Goal: Learn about a topic: Learn about a topic

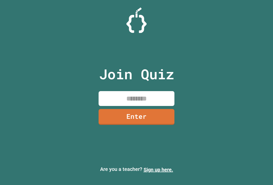
click at [119, 104] on input at bounding box center [136, 98] width 76 height 15
type input "********"
click at [108, 123] on link "Enter" at bounding box center [136, 117] width 76 height 16
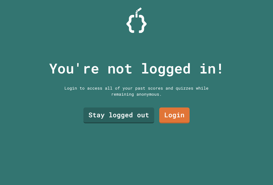
click at [132, 119] on link "Stay logged out" at bounding box center [118, 116] width 71 height 16
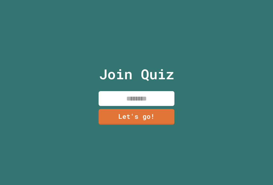
click at [108, 99] on input at bounding box center [136, 98] width 76 height 15
type input "*******"
click at [135, 121] on link "Let's go!" at bounding box center [136, 117] width 76 height 16
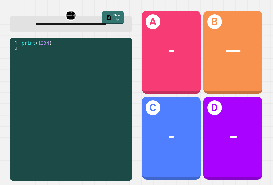
click at [183, 68] on div "A ****" at bounding box center [171, 53] width 59 height 84
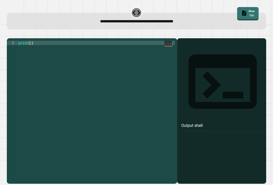
click at [30, 52] on div "print ( )" at bounding box center [95, 114] width 157 height 146
click at [28, 50] on div "print ( )" at bounding box center [95, 114] width 157 height 146
click at [27, 51] on div "print ( )" at bounding box center [95, 114] width 157 height 146
click at [31, 52] on div "print ( )" at bounding box center [95, 114] width 157 height 146
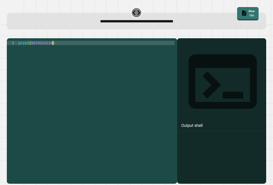
type textarea "**********"
click at [9, 34] on button "button" at bounding box center [9, 34] width 0 height 0
click at [31, 51] on div "print ( )" at bounding box center [95, 114] width 157 height 146
type textarea "**********"
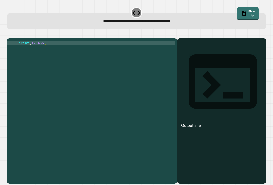
click at [9, 34] on icon "button" at bounding box center [9, 34] width 0 height 0
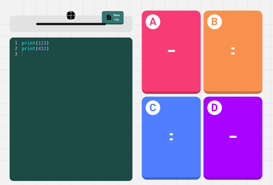
click at [237, 51] on div "***" at bounding box center [232, 48] width 45 height 5
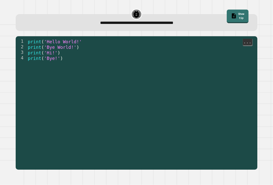
click at [37, 37] on div "1 2 3 4 print ( 'Hello World!' print ( 'Bye World!' ) print ( 'Hi!' ) print ( '…" at bounding box center [136, 103] width 247 height 139
click at [51, 41] on span "'Hello World!'" at bounding box center [63, 41] width 38 height 5
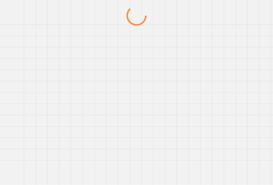
click at [51, 41] on div at bounding box center [137, 96] width 262 height 180
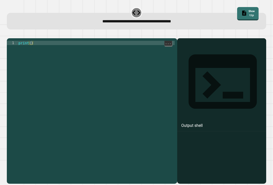
click at [31, 51] on div "print ( )" at bounding box center [95, 114] width 157 height 146
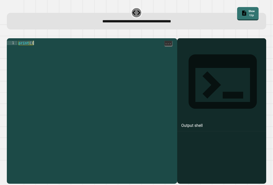
click at [31, 50] on div "print ( )" at bounding box center [95, 114] width 157 height 146
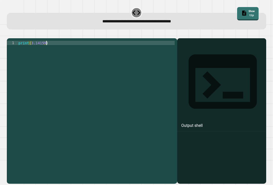
scroll to position [0, 2]
type textarea "**********"
click at [9, 34] on icon "button" at bounding box center [9, 34] width 0 height 0
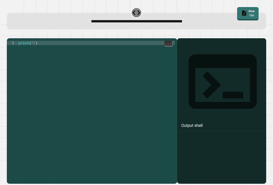
scroll to position [9, 0]
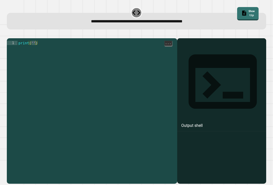
click at [34, 41] on div "print ( '' )" at bounding box center [95, 114] width 157 height 146
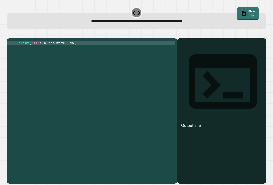
scroll to position [0, 4]
click at [13, 36] on icon "button" at bounding box center [12, 38] width 3 height 4
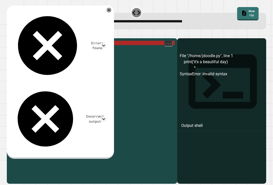
click at [40, 42] on div "print ( 'it' s a beautiful day )" at bounding box center [95, 114] width 157 height 146
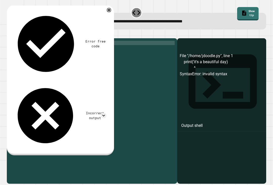
scroll to position [0, 2]
click at [9, 34] on icon "button" at bounding box center [9, 34] width 0 height 0
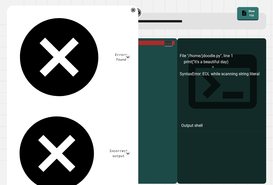
click at [44, 42] on div "print ( "it's a beautiful day)" at bounding box center [95, 114] width 157 height 146
click at [45, 43] on div "print ( "it's a beautiful day)" at bounding box center [95, 114] width 157 height 146
click at [42, 43] on div "print ( "it's a beautiful day)" at bounding box center [95, 114] width 157 height 146
click at [43, 43] on div "print ( "it's a beautiful day)" at bounding box center [95, 114] width 157 height 146
click at [32, 41] on div "print ( "it's a beautiful day)" at bounding box center [95, 114] width 157 height 146
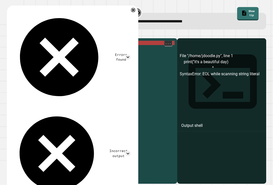
click at [35, 41] on div "print ( "it's a beautiful day)" at bounding box center [95, 114] width 157 height 146
click at [62, 41] on div "print ( "it's a beautiful day)" at bounding box center [95, 114] width 157 height 146
click at [72, 41] on div "print ( "it's a beautiful day)" at bounding box center [95, 114] width 157 height 146
click at [76, 42] on div "print ( "it's a beautiful day)" at bounding box center [95, 114] width 157 height 146
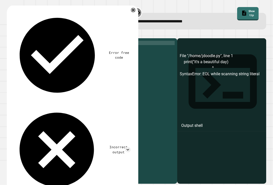
click at [9, 34] on icon "button" at bounding box center [9, 34] width 0 height 0
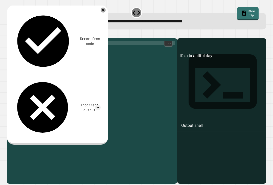
click at [79, 42] on div "print ( "it's a beautiful day" )" at bounding box center [95, 114] width 157 height 146
click at [75, 41] on div "print ( "it's a beautiful day" )" at bounding box center [95, 114] width 157 height 146
click at [77, 42] on div "print ( "it's a beautiful day" )" at bounding box center [95, 114] width 157 height 146
click at [31, 41] on div "print ( "it's a beautiful day')" at bounding box center [95, 114] width 157 height 146
click at [32, 41] on div "print ( "it's a beautiful day')" at bounding box center [95, 114] width 157 height 146
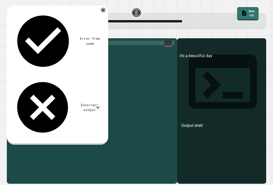
click at [32, 41] on div "print ( "it's a beautiful day')" at bounding box center [95, 114] width 157 height 146
click at [9, 34] on icon "button" at bounding box center [9, 34] width 0 height 0
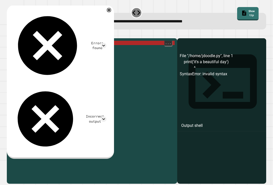
click at [39, 42] on div "print ( 'it' s a beautiful day ')" at bounding box center [95, 114] width 157 height 146
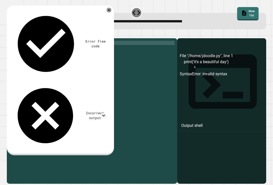
type textarea "**********"
click at [106, 113] on icon at bounding box center [104, 116] width 6 height 6
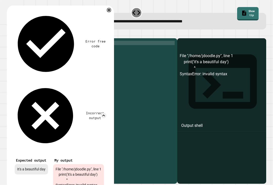
click at [111, 8] on div at bounding box center [108, 10] width 5 height 5
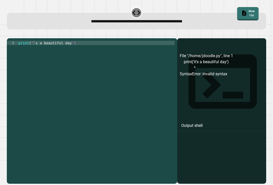
click at [31, 38] on div "**********" at bounding box center [92, 111] width 170 height 146
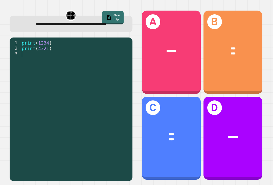
click at [245, 40] on div "**** ****" at bounding box center [232, 51] width 59 height 23
